Goal: Task Accomplishment & Management: Use online tool/utility

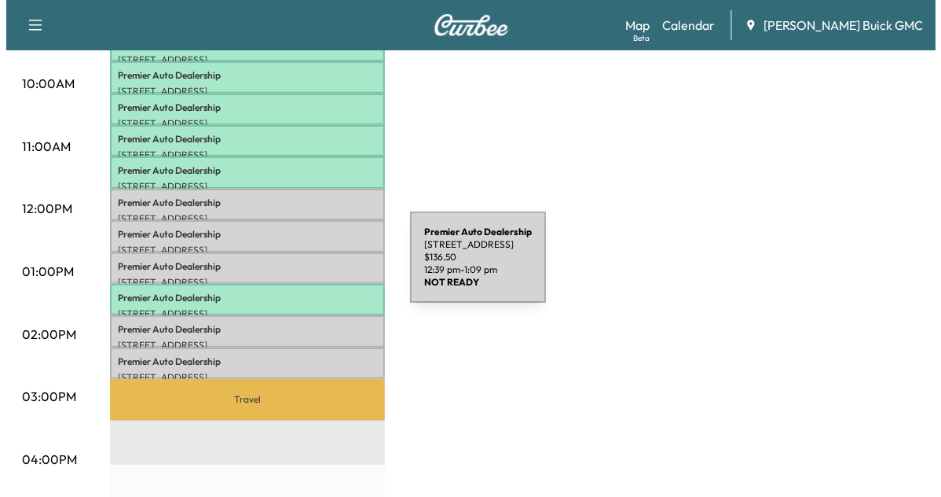
scroll to position [575, 0]
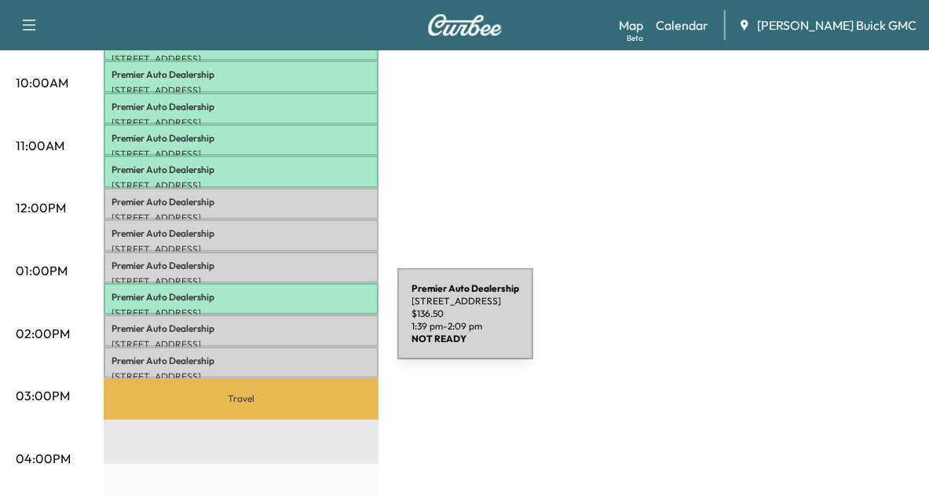
click at [280, 323] on p "Premier Auto Dealership" at bounding box center [241, 328] width 259 height 13
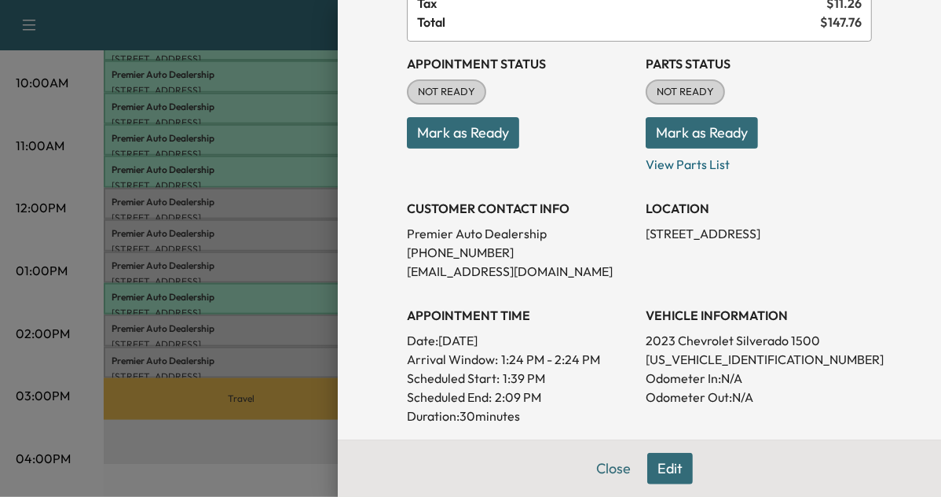
scroll to position [144, 0]
click at [688, 357] on p "[US_VEHICLE_IDENTIFICATION_NUMBER]" at bounding box center [759, 358] width 226 height 19
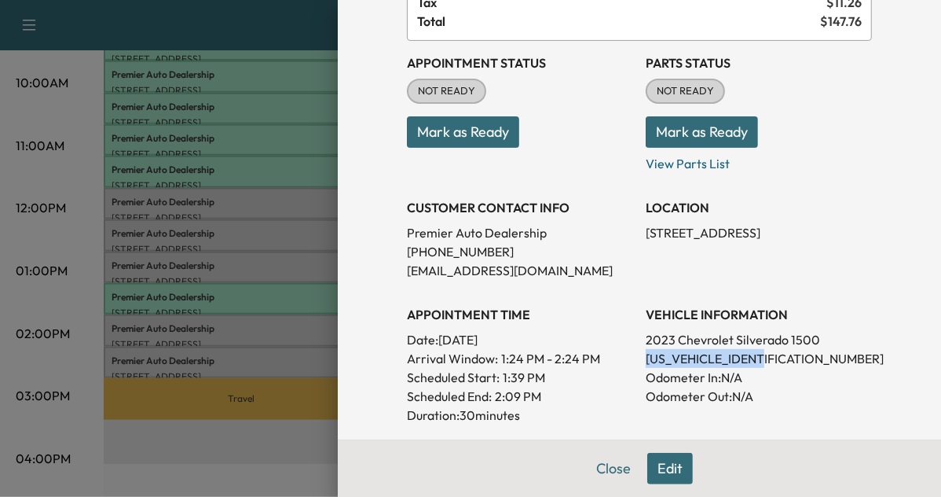
click at [688, 357] on p "[US_VEHICLE_IDENTIFICATION_NUMBER]" at bounding box center [759, 358] width 226 height 19
copy p "[US_VEHICLE_IDENTIFICATION_NUMBER]"
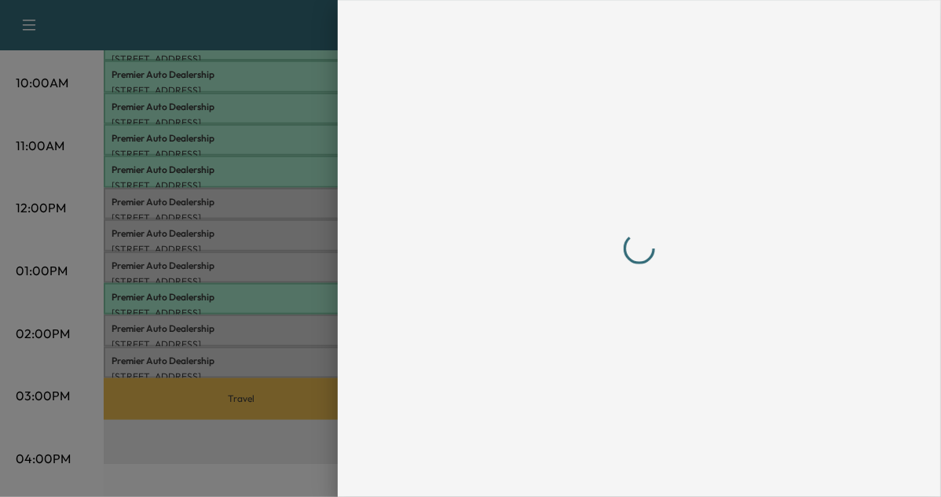
scroll to position [0, 0]
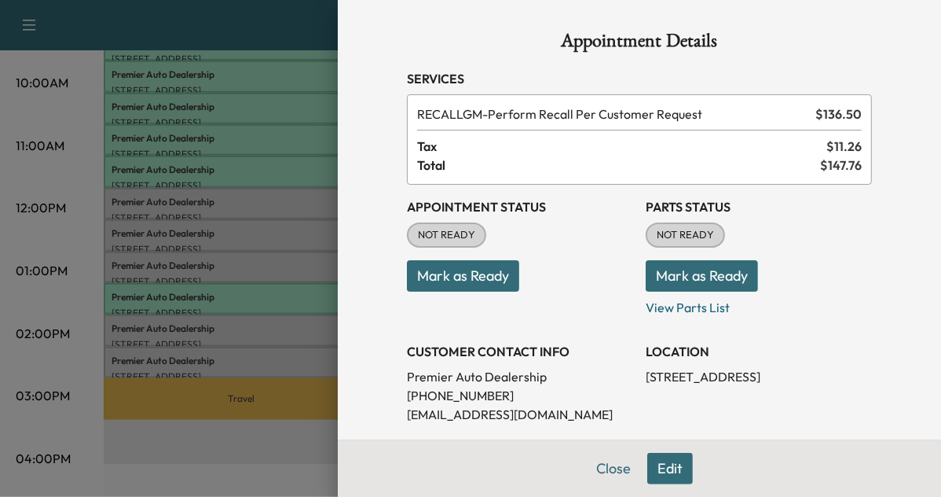
click at [474, 283] on button "Mark as Ready" at bounding box center [463, 275] width 112 height 31
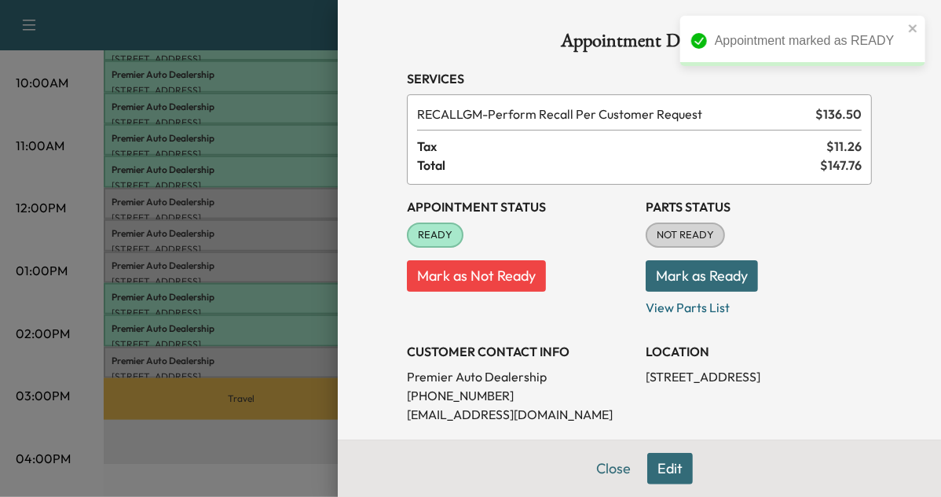
click at [254, 356] on div at bounding box center [470, 248] width 941 height 497
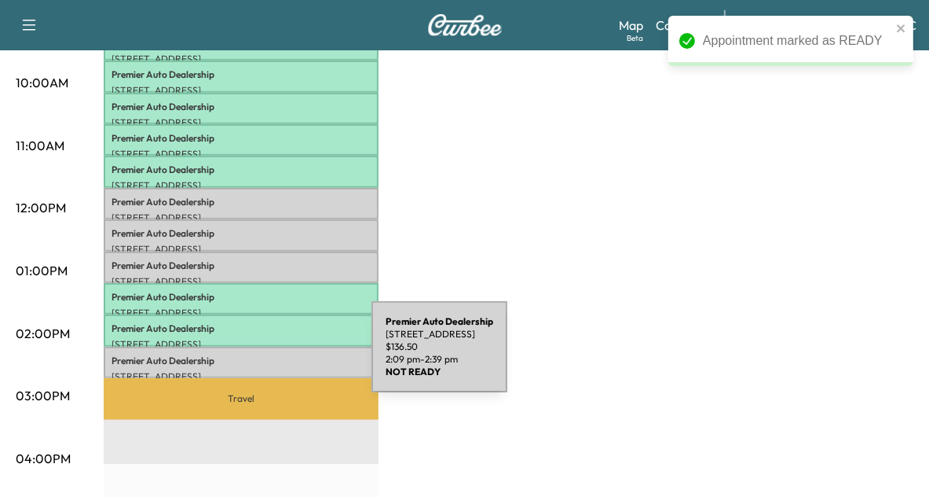
click at [254, 356] on p "Premier Auto Dealership" at bounding box center [241, 360] width 259 height 13
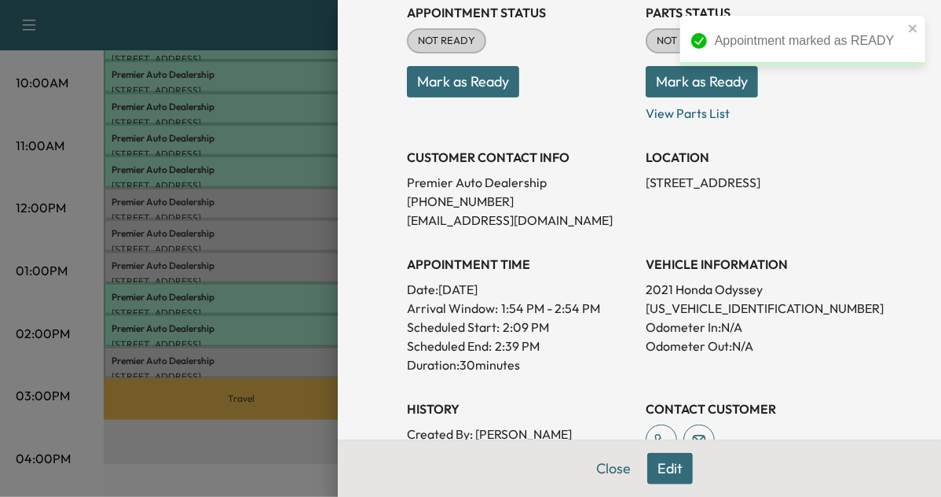
scroll to position [195, 0]
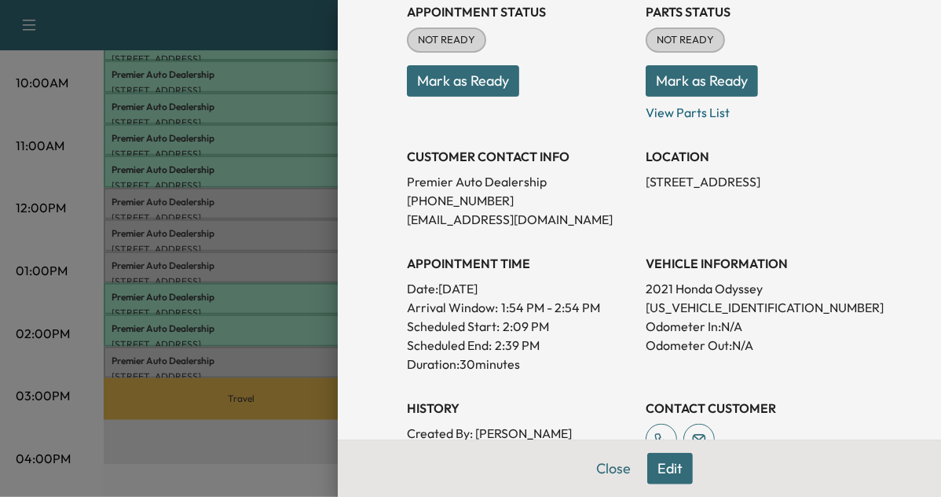
click at [662, 306] on p "[US_VEHICLE_IDENTIFICATION_NUMBER]" at bounding box center [759, 307] width 226 height 19
copy p "[US_VEHICLE_IDENTIFICATION_NUMBER]"
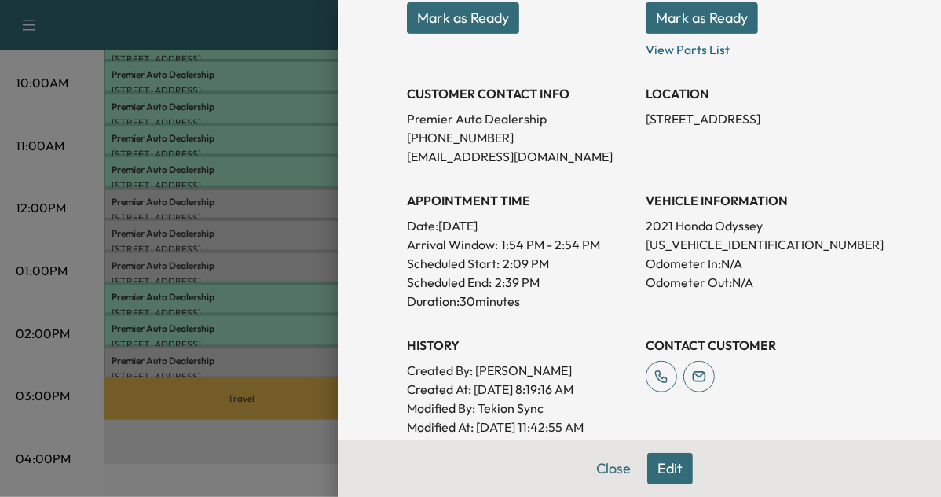
scroll to position [259, 0]
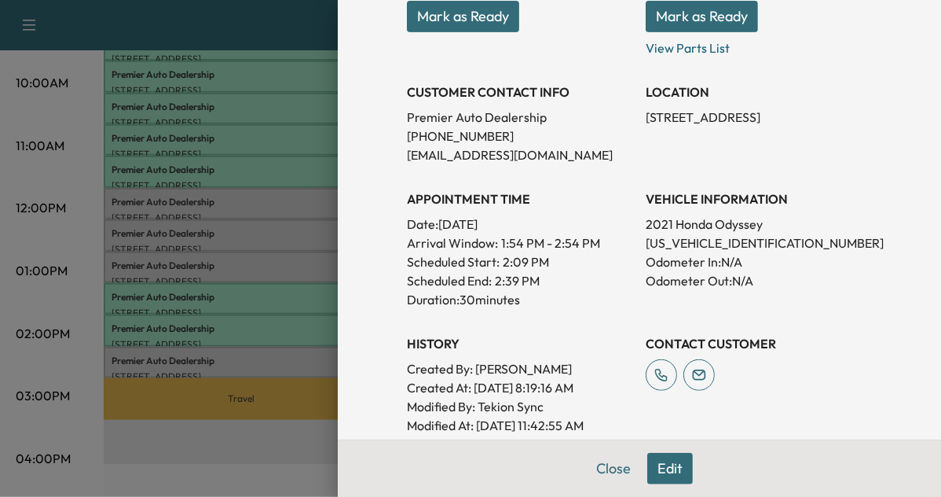
click at [482, 16] on button "Mark as Ready" at bounding box center [463, 16] width 112 height 31
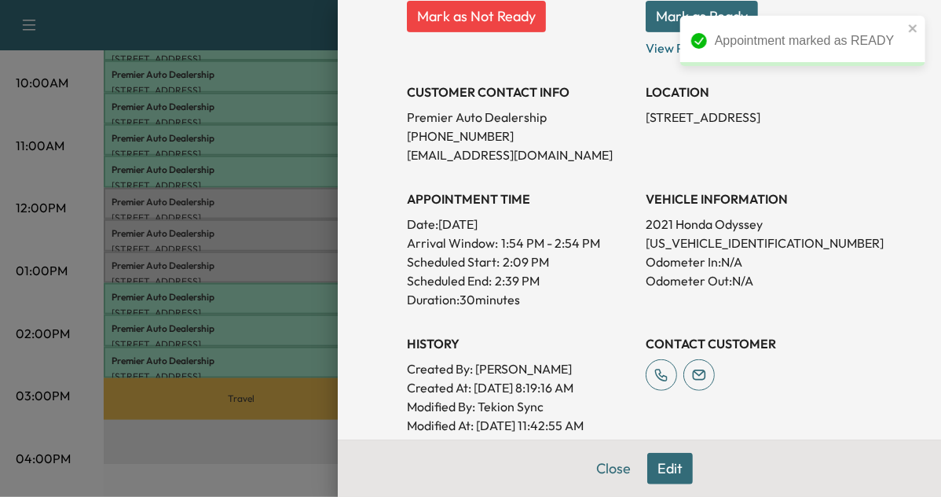
click at [258, 273] on div at bounding box center [470, 248] width 941 height 497
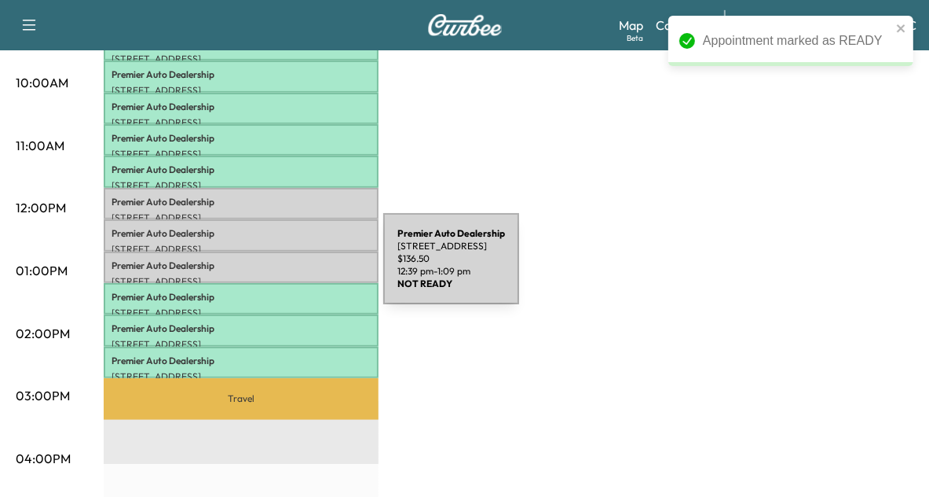
click at [266, 268] on div "Premier Auto Dealership [STREET_ADDRESS] $ 136.50 12:39 pm - 1:09 pm" at bounding box center [241, 266] width 275 height 31
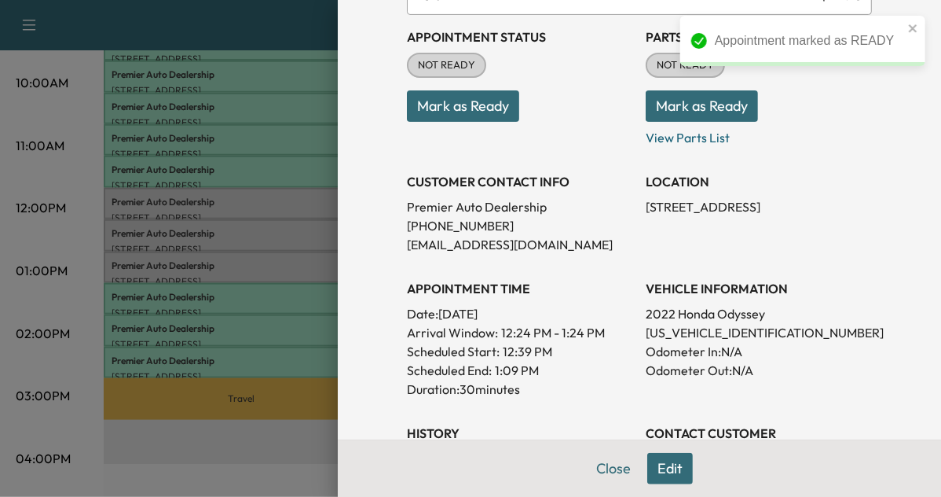
scroll to position [170, 0]
click at [659, 333] on p "[US_VEHICLE_IDENTIFICATION_NUMBER]" at bounding box center [759, 332] width 226 height 19
copy p "[US_VEHICLE_IDENTIFICATION_NUMBER]"
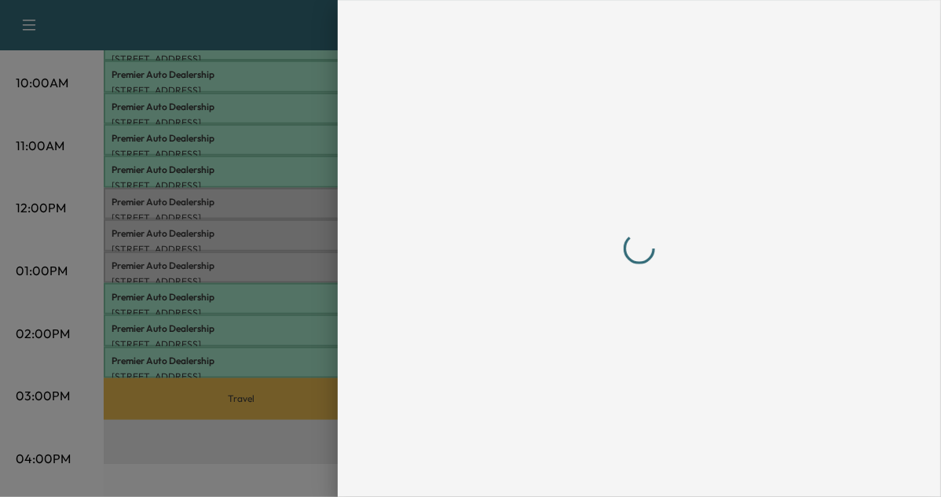
scroll to position [0, 0]
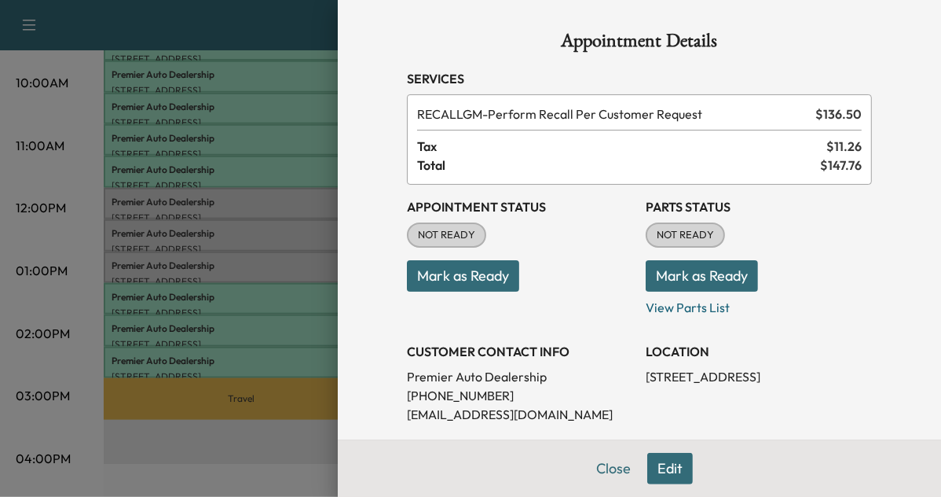
click at [484, 271] on button "Mark as Ready" at bounding box center [463, 275] width 112 height 31
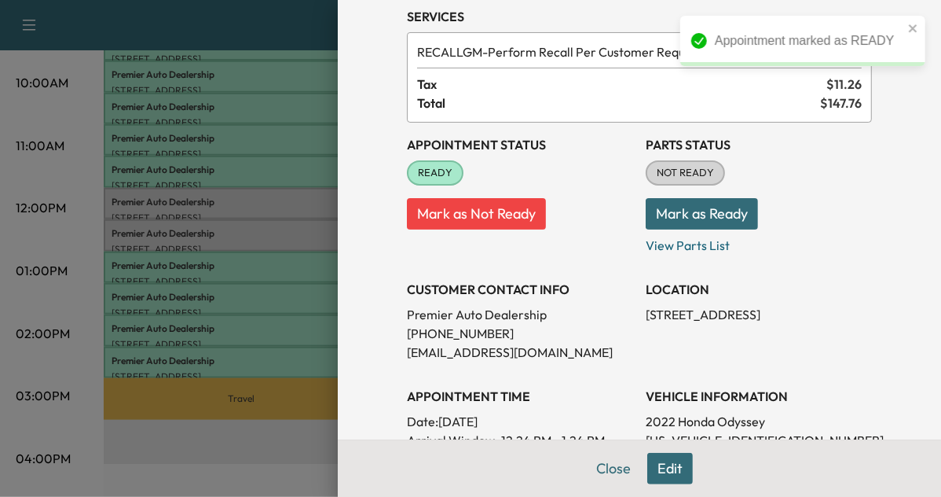
scroll to position [72, 0]
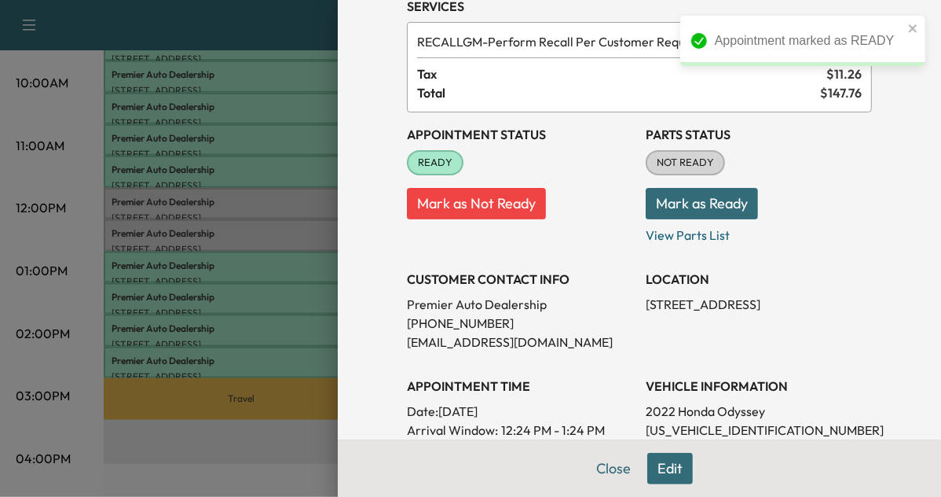
click at [200, 157] on div at bounding box center [470, 248] width 941 height 497
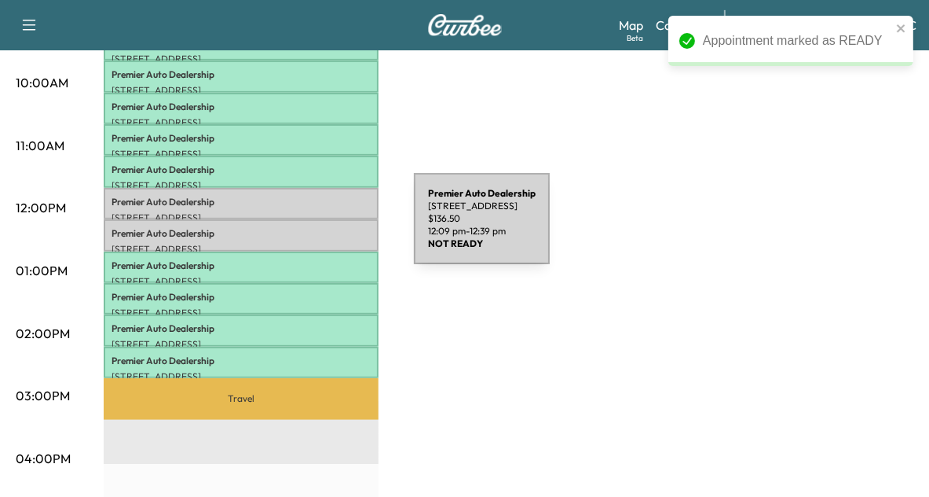
click at [296, 228] on p "Premier Auto Dealership" at bounding box center [241, 233] width 259 height 13
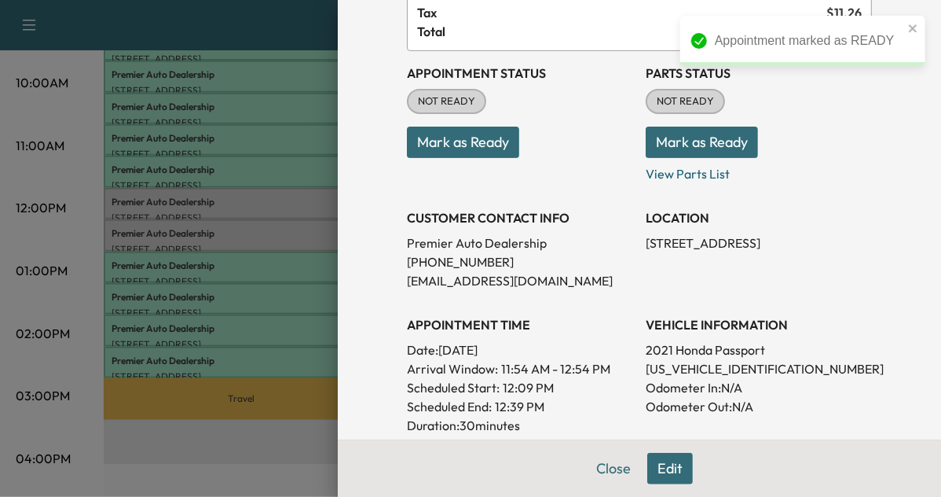
scroll to position [148, 0]
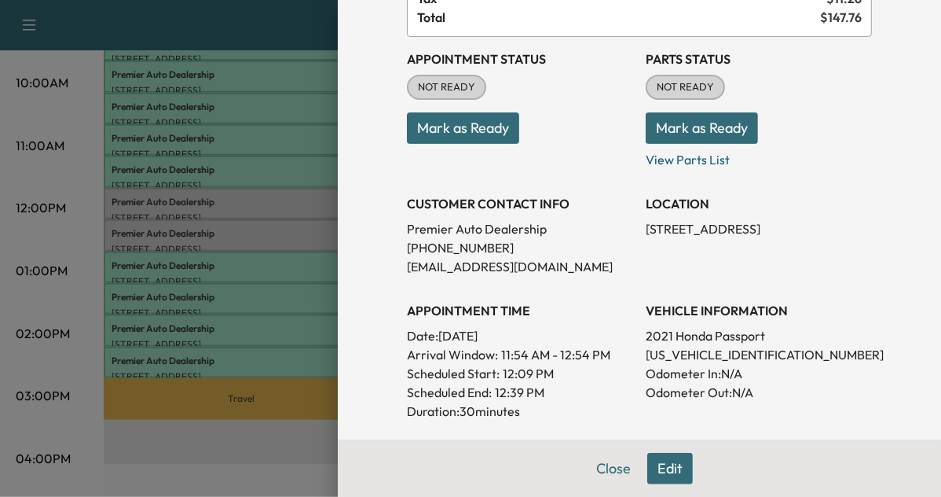
click at [686, 357] on p "[US_VEHICLE_IDENTIFICATION_NUMBER]" at bounding box center [759, 354] width 226 height 19
copy p "[US_VEHICLE_IDENTIFICATION_NUMBER]"
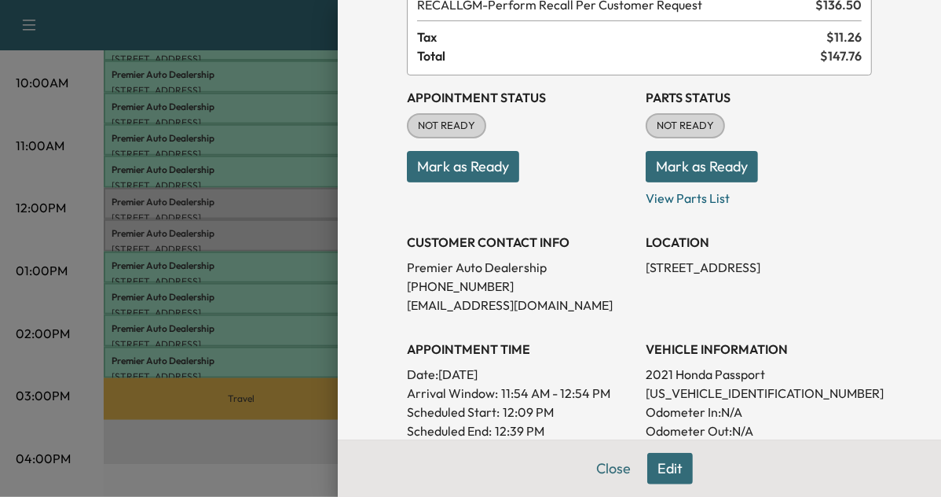
scroll to position [110, 0]
click at [456, 169] on button "Mark as Ready" at bounding box center [463, 165] width 112 height 31
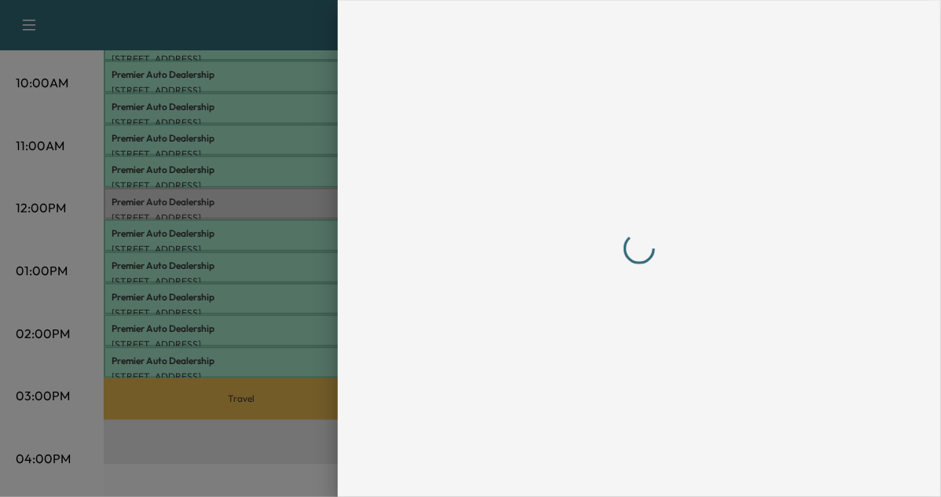
scroll to position [0, 0]
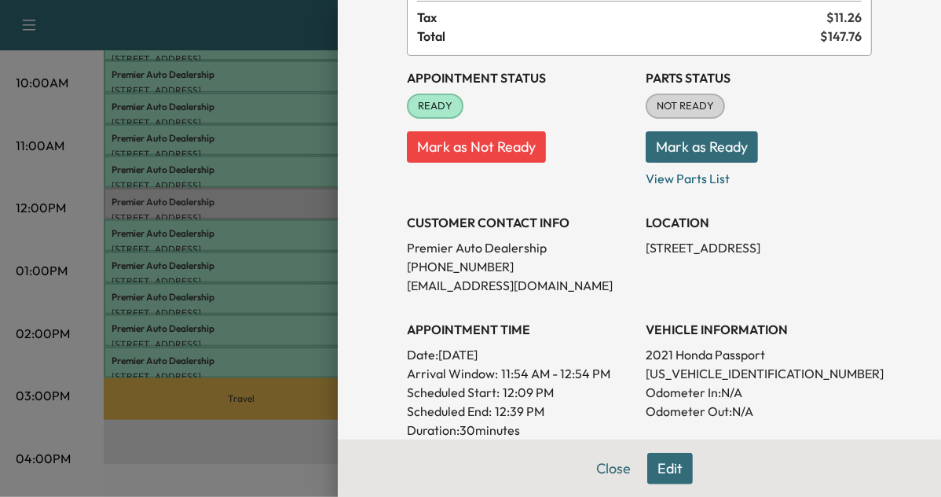
click at [510, 366] on span "11:54 AM - 12:54 PM" at bounding box center [555, 373] width 109 height 19
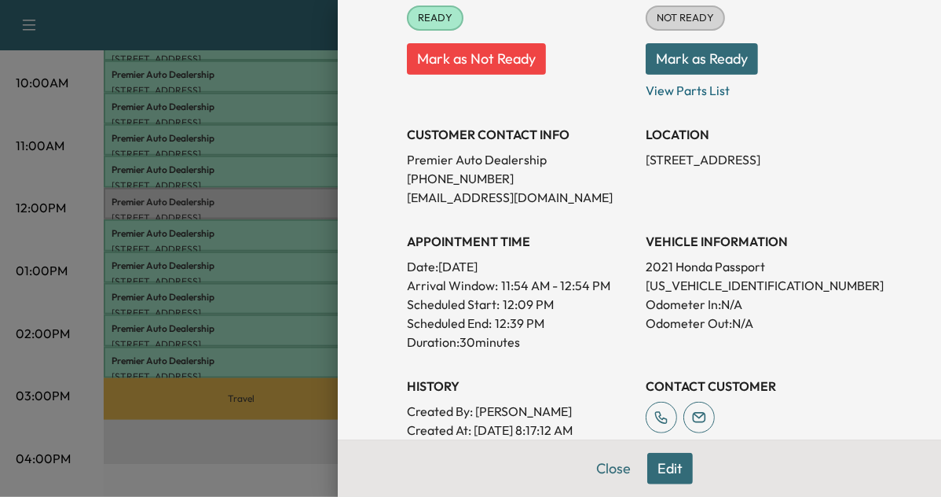
scroll to position [220, 0]
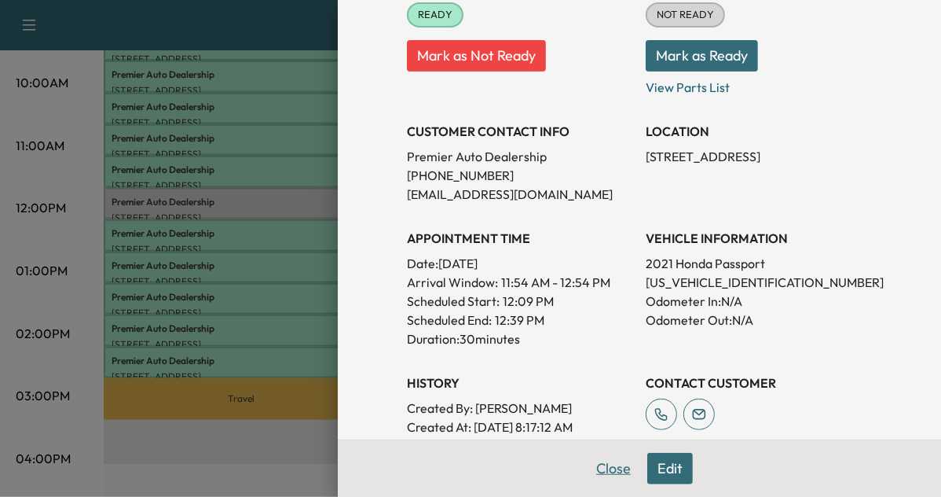
click at [603, 469] on button "Close" at bounding box center [613, 468] width 55 height 31
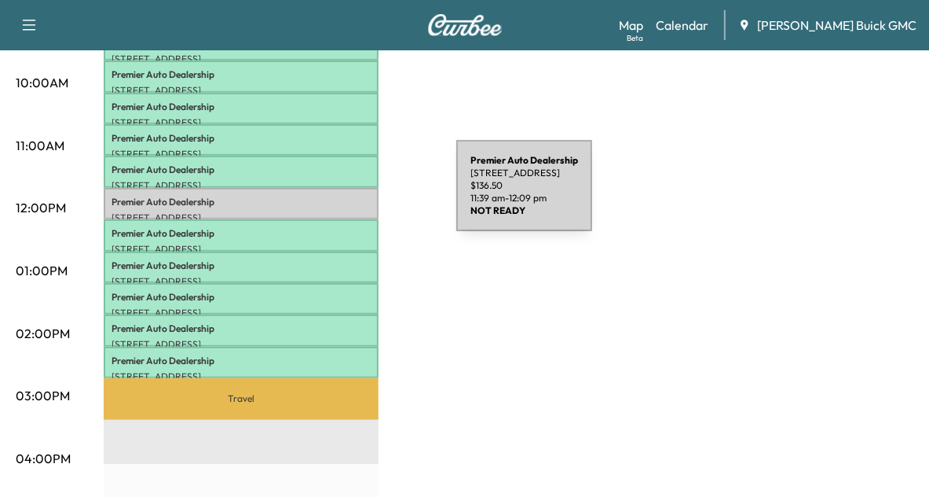
click at [339, 196] on p "Premier Auto Dealership" at bounding box center [241, 202] width 259 height 13
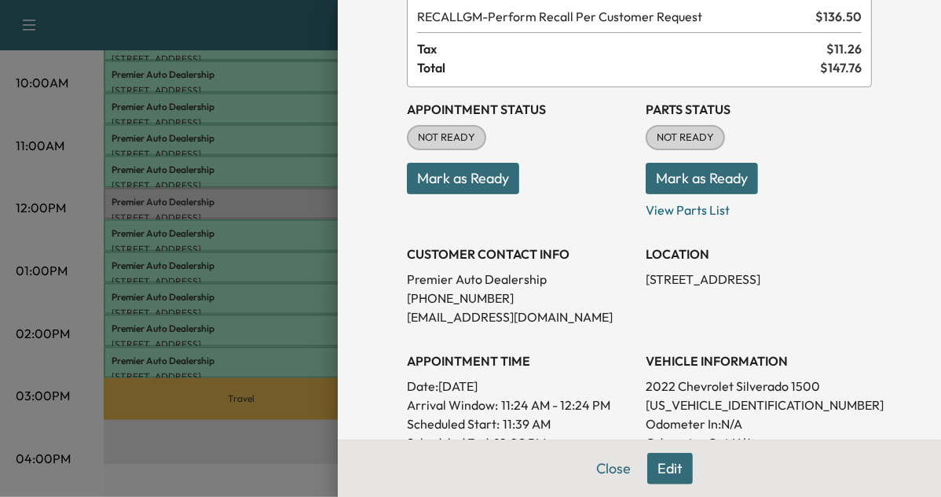
scroll to position [195, 0]
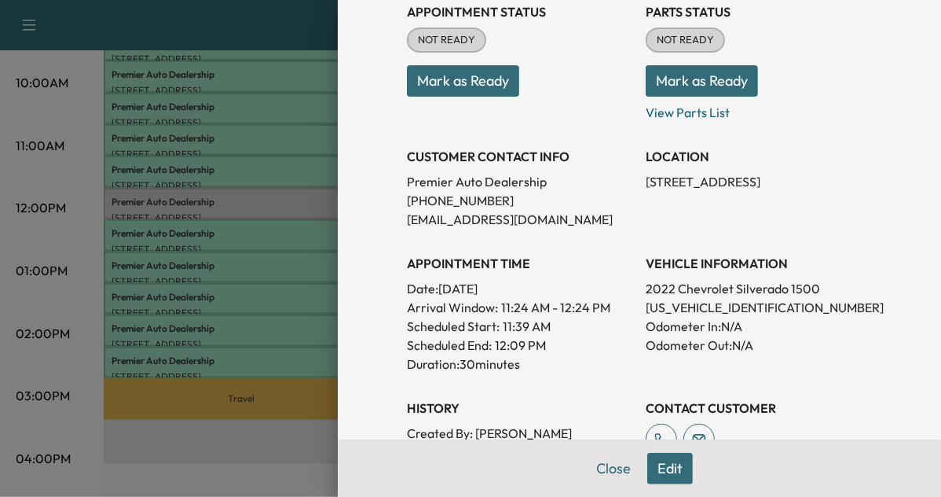
click at [280, 196] on div at bounding box center [470, 248] width 941 height 497
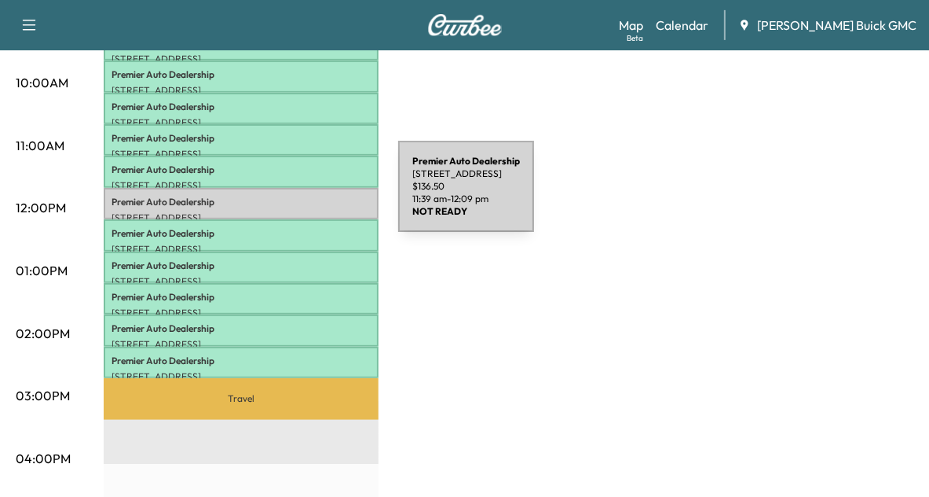
click at [280, 196] on p "Premier Auto Dealership" at bounding box center [241, 202] width 259 height 13
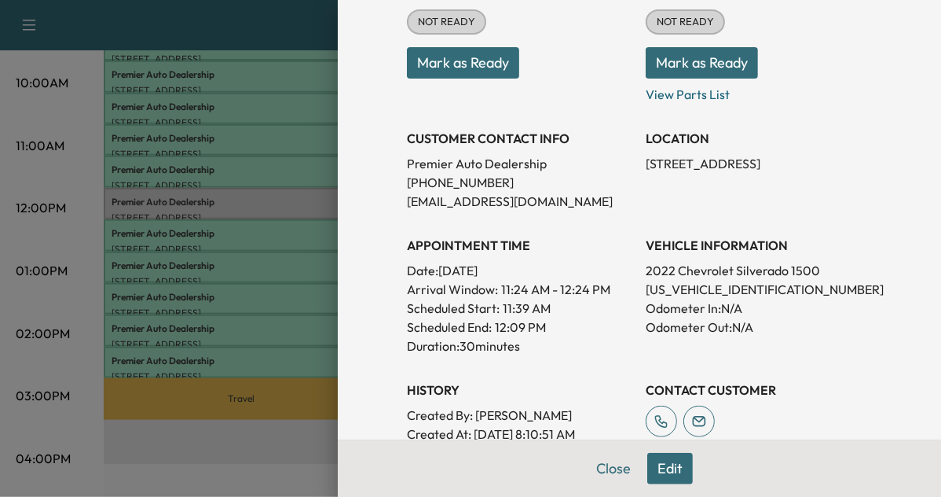
scroll to position [214, 0]
click at [669, 293] on p "[US_VEHICLE_IDENTIFICATION_NUMBER]" at bounding box center [759, 288] width 226 height 19
copy p "[US_VEHICLE_IDENTIFICATION_NUMBER]"
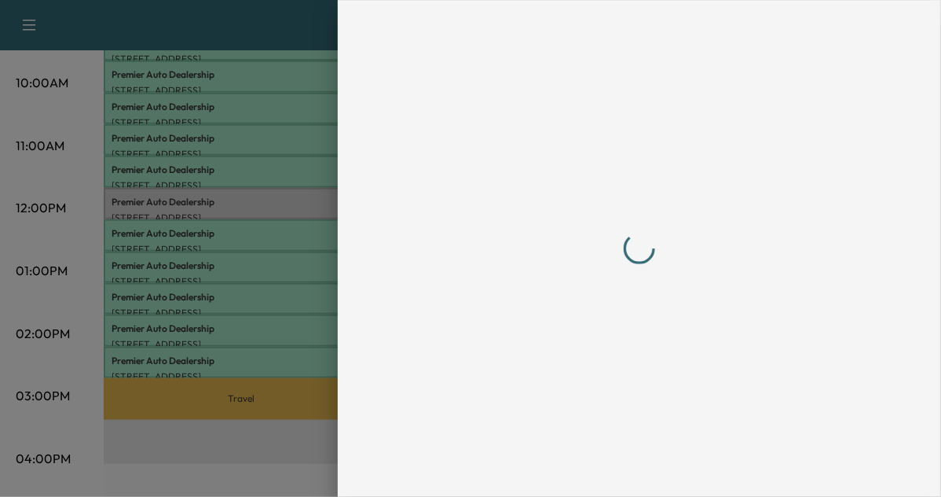
scroll to position [0, 0]
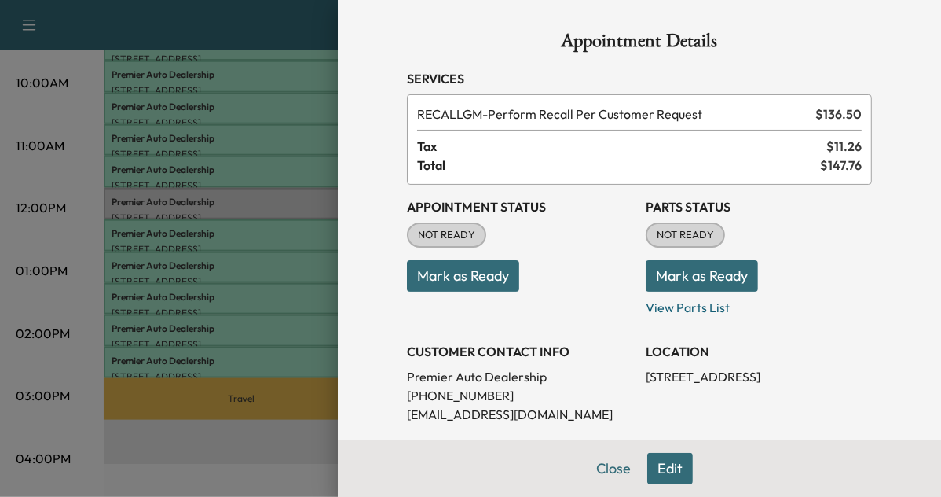
click at [452, 272] on button "Mark as Ready" at bounding box center [463, 275] width 112 height 31
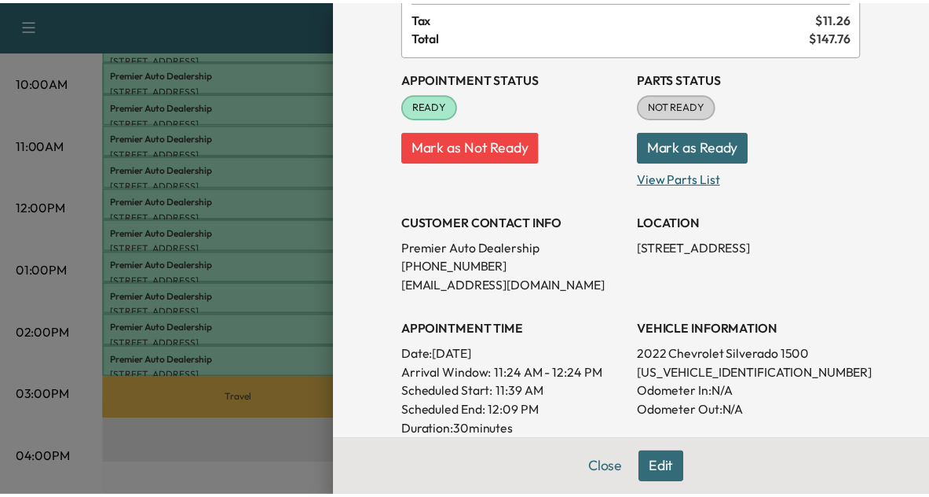
scroll to position [129, 0]
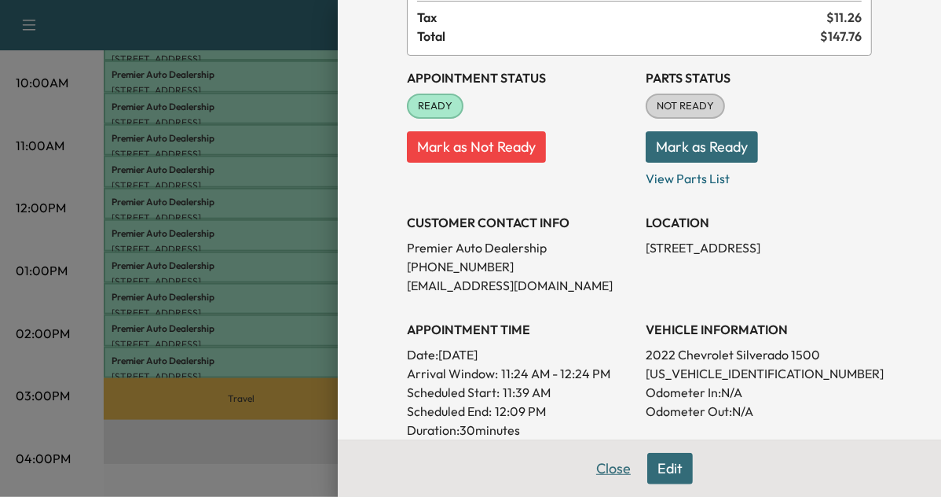
click at [612, 463] on button "Close" at bounding box center [613, 468] width 55 height 31
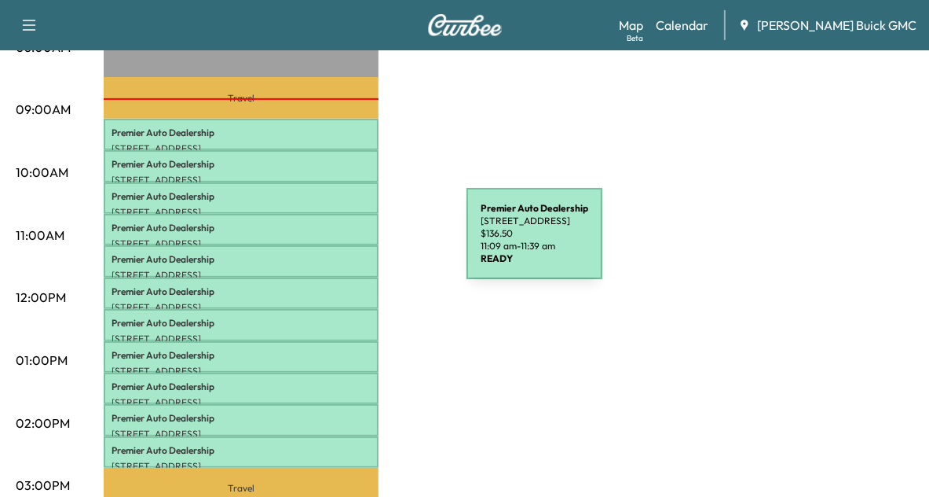
scroll to position [484, 0]
